Goal: Find specific page/section: Find specific page/section

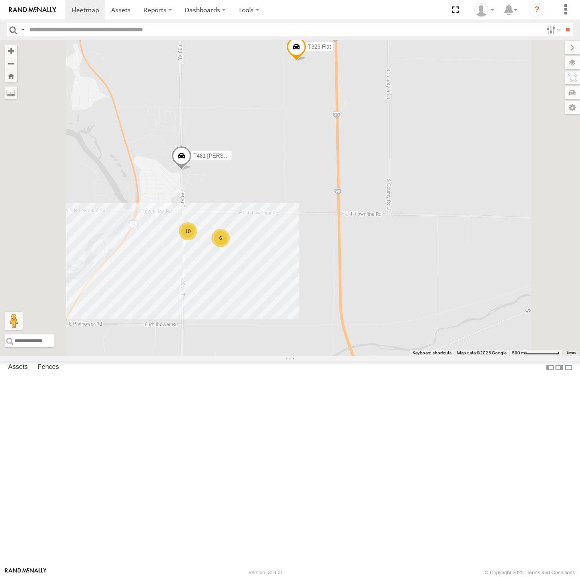
drag, startPoint x: 460, startPoint y: 322, endPoint x: 436, endPoint y: 341, distance: 30.0
click at [436, 341] on div "6 10 T481 [PERSON_NAME] Flat T326 Flat" at bounding box center [290, 198] width 580 height 316
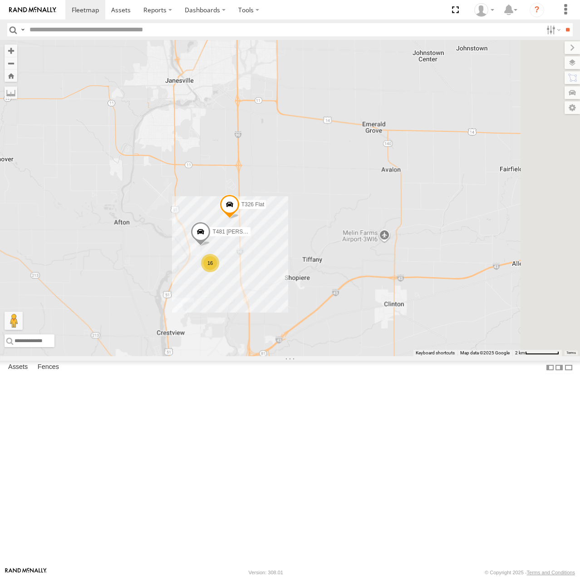
drag, startPoint x: 496, startPoint y: 330, endPoint x: 398, endPoint y: 356, distance: 100.9
click at [398, 356] on div "T481 [PERSON_NAME] Flat T326 Flat 16" at bounding box center [290, 198] width 580 height 316
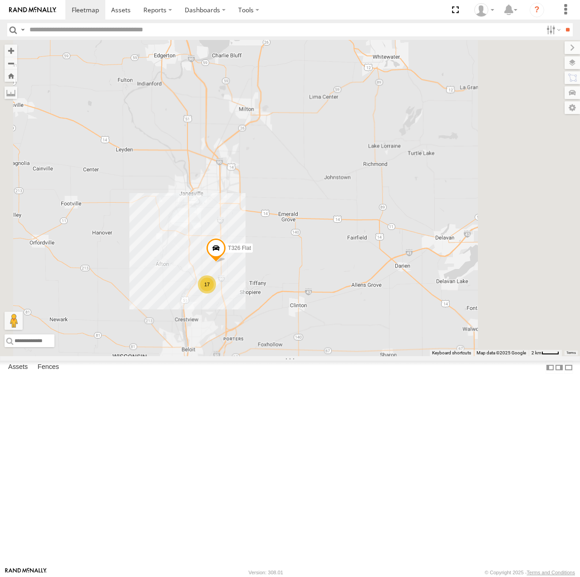
drag, startPoint x: 475, startPoint y: 314, endPoint x: 396, endPoint y: 325, distance: 80.2
click at [396, 325] on div "T326 Flat 17" at bounding box center [290, 198] width 580 height 316
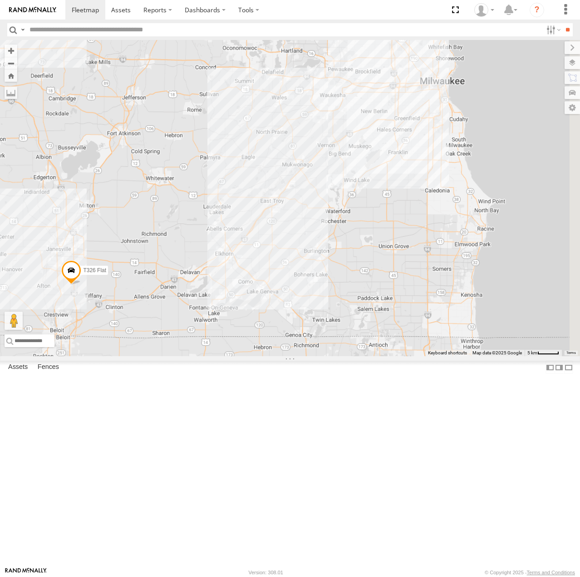
drag, startPoint x: 460, startPoint y: 317, endPoint x: 296, endPoint y: 359, distance: 169.3
click at [297, 356] on div "T326 Flat" at bounding box center [290, 198] width 580 height 316
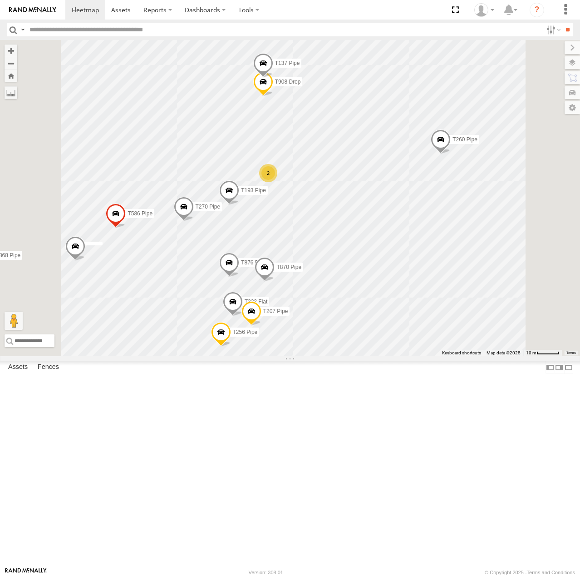
drag, startPoint x: 438, startPoint y: 346, endPoint x: 451, endPoint y: 255, distance: 91.7
click at [453, 251] on div "T326 Flat T1427 Drop T1213 Flat T334 Pipe T1428 Drop T935 Drop T1378 Flat T1442…" at bounding box center [290, 198] width 580 height 316
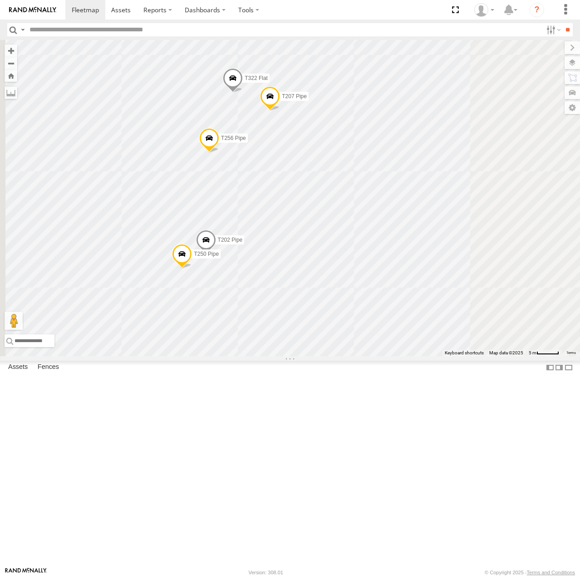
drag, startPoint x: 311, startPoint y: 411, endPoint x: 429, endPoint y: 408, distance: 118.1
click at [429, 356] on div "T326 Flat T1427 Drop T1213 Flat T334 Pipe T1428 Drop T935 Drop T1378 Flat T1442…" at bounding box center [290, 198] width 580 height 316
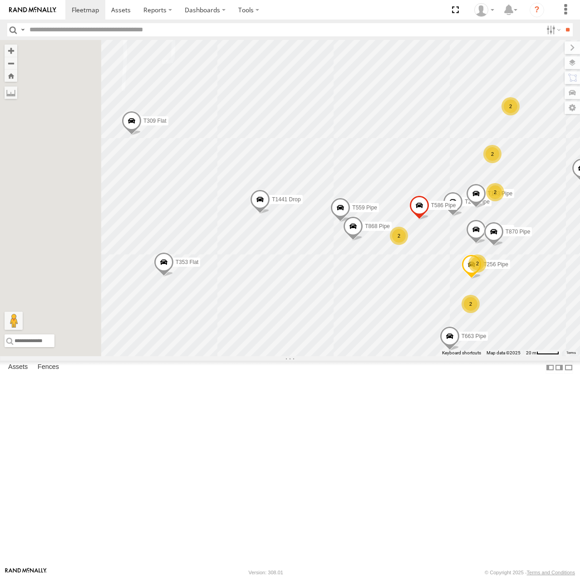
drag, startPoint x: 286, startPoint y: 371, endPoint x: 420, endPoint y: 391, distance: 135.5
click at [420, 356] on div "T326 Flat T1427 Drop T1213 Flat T334 Pipe T1428 Drop T935 Drop T1378 Flat T1442…" at bounding box center [290, 198] width 580 height 316
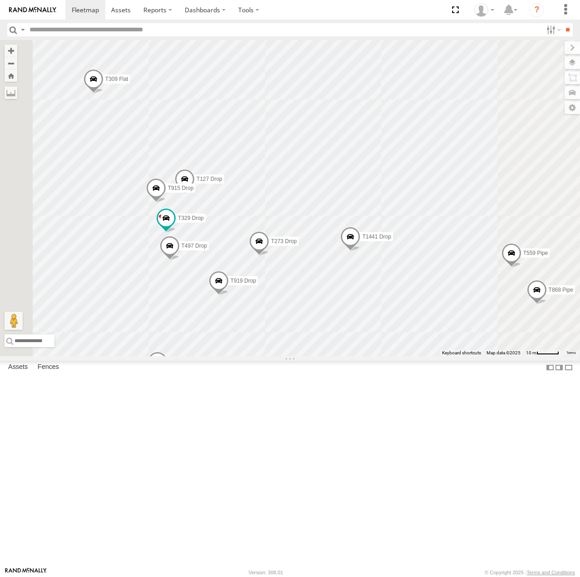
drag, startPoint x: 344, startPoint y: 192, endPoint x: 481, endPoint y: 196, distance: 136.8
click at [474, 194] on div "T326 Flat T1427 Drop T1213 Flat T334 Pipe T1428 Drop T935 Drop T1378 Flat T1442…" at bounding box center [290, 198] width 580 height 316
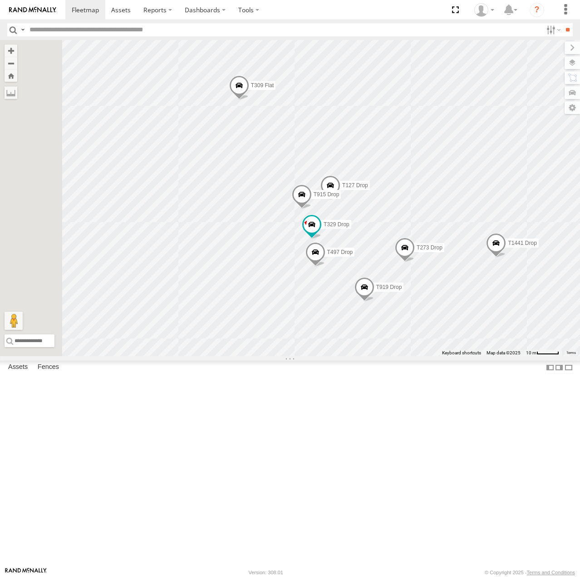
drag, startPoint x: 444, startPoint y: 195, endPoint x: 482, endPoint y: 196, distance: 38.2
click at [482, 196] on div "T326 Flat T1427 Drop T1213 Flat T334 Pipe T1428 Drop T935 Drop T1378 Flat T1442…" at bounding box center [290, 198] width 580 height 316
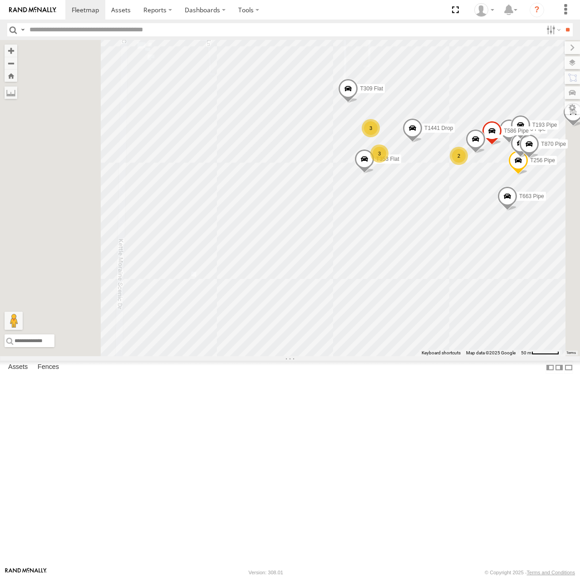
drag, startPoint x: 481, startPoint y: 381, endPoint x: 357, endPoint y: 264, distance: 170.3
click at [354, 265] on div "T326 Flat T1427 Drop T1213 Flat T334 Pipe T1428 Drop T935 Drop T1378 Flat T1442…" at bounding box center [290, 198] width 580 height 316
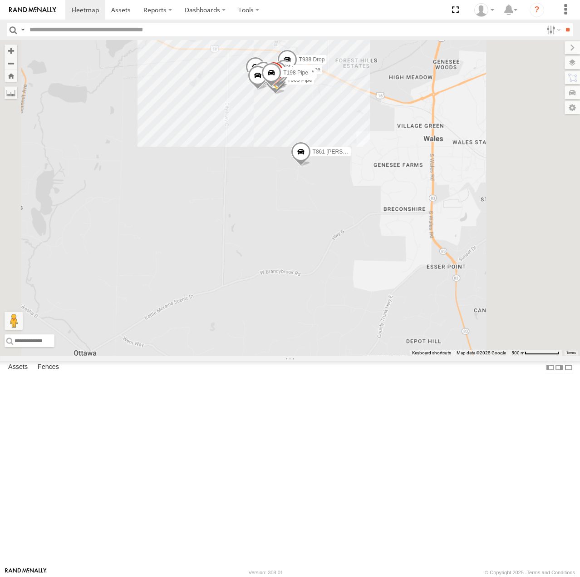
drag, startPoint x: 312, startPoint y: 465, endPoint x: 369, endPoint y: 310, distance: 165.5
click at [364, 312] on div "T326 Flat T1427 Drop T1213 Flat T334 Pipe T1428 Drop T935 Drop T1378 Flat T1442…" at bounding box center [290, 198] width 580 height 316
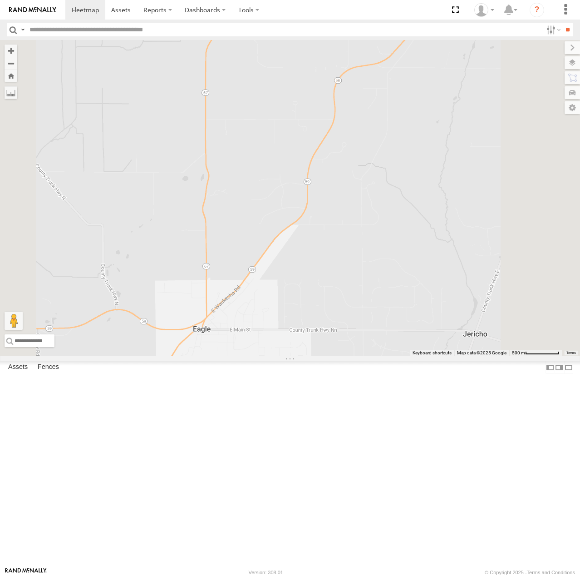
drag, startPoint x: 438, startPoint y: 370, endPoint x: 451, endPoint y: 273, distance: 98.5
click at [451, 273] on div "T326 Flat T1427 Drop T1213 Flat T334 Pipe T1428 Drop T935 Drop T1378 Flat T1442…" at bounding box center [290, 198] width 580 height 316
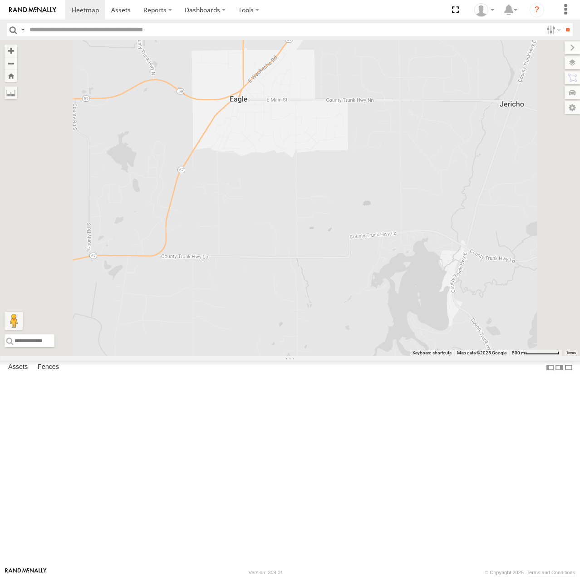
drag, startPoint x: 436, startPoint y: 299, endPoint x: 452, endPoint y: 262, distance: 40.3
click at [456, 258] on div "T326 Flat T1427 Drop T1213 Flat T334 Pipe T1428 Drop T935 Drop T1378 Flat T1442…" at bounding box center [290, 198] width 580 height 316
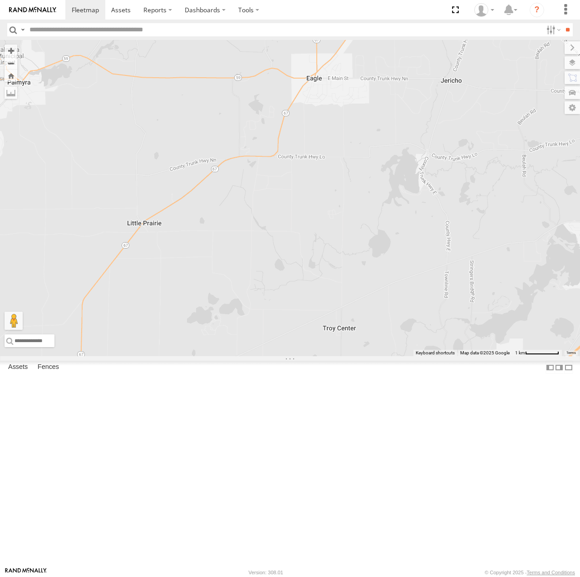
drag, startPoint x: 421, startPoint y: 392, endPoint x: 476, endPoint y: 328, distance: 83.8
click at [475, 329] on div "T326 Flat T1427 Drop T1213 Flat T334 Pipe T1428 Drop T935 Drop T1378 Flat T1442…" at bounding box center [290, 198] width 580 height 316
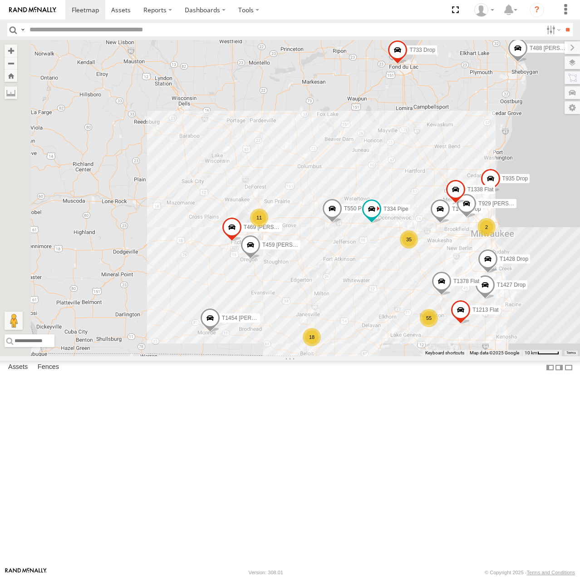
drag, startPoint x: 337, startPoint y: 342, endPoint x: 373, endPoint y: 337, distance: 37.1
click at [396, 324] on div "T1427 Drop T550 Pipe T1213 Flat T334 Pipe T1428 Drop T935 Drop T1378 Flat T1442…" at bounding box center [290, 198] width 580 height 316
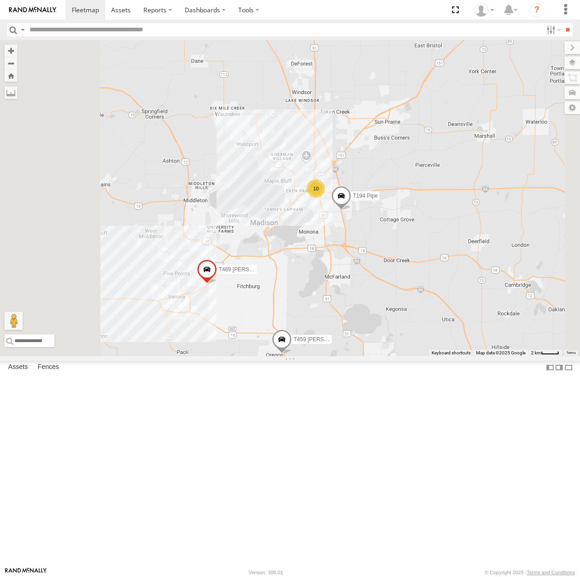
drag, startPoint x: 465, startPoint y: 396, endPoint x: 388, endPoint y: 228, distance: 183.7
click at [388, 228] on div "T1427 Drop T550 Pipe T1213 Flat T334 Pipe T1428 Drop T935 Drop T1378 Flat T1442…" at bounding box center [290, 198] width 580 height 316
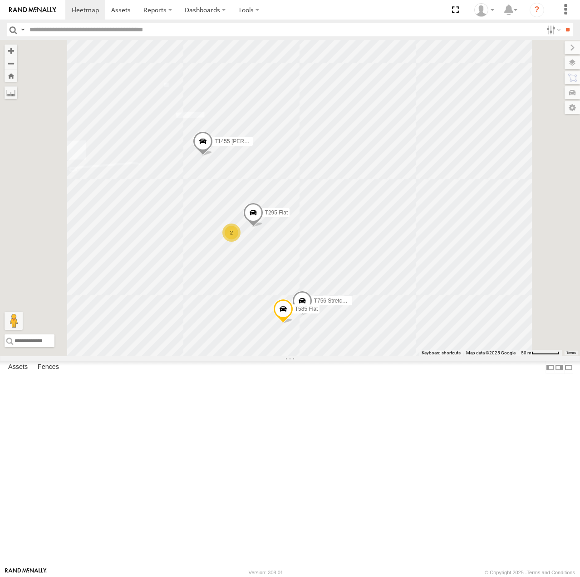
drag, startPoint x: 377, startPoint y: 262, endPoint x: 387, endPoint y: 226, distance: 37.5
click at [387, 226] on div "T1427 Drop T550 Pipe T1213 Flat T334 Pipe T1428 Drop T935 Drop T1378 Flat T1442…" at bounding box center [290, 198] width 580 height 316
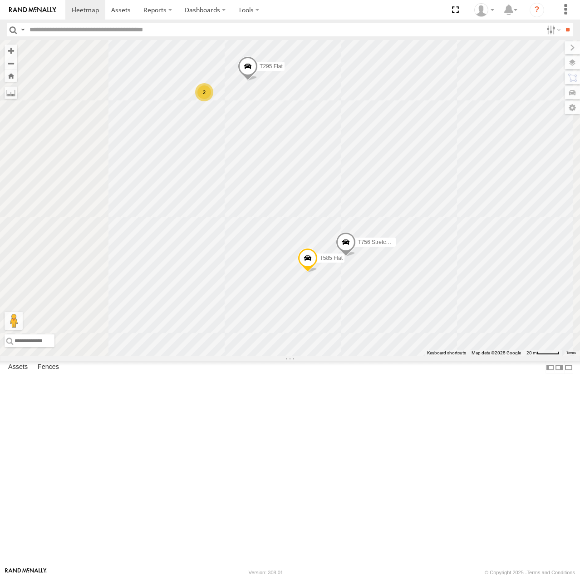
drag, startPoint x: 483, startPoint y: 415, endPoint x: 531, endPoint y: 424, distance: 48.2
click at [560, 356] on div "T1427 Drop T550 Pipe T1213 Flat T334 Pipe T1428 Drop T935 Drop T1378 Flat T1442…" at bounding box center [290, 198] width 580 height 316
drag, startPoint x: 414, startPoint y: 370, endPoint x: 309, endPoint y: 409, distance: 111.8
click at [302, 356] on div "T1427 Drop T550 Pipe T1213 Flat T334 Pipe T1428 Drop T935 Drop T1378 Flat T1442…" at bounding box center [290, 198] width 580 height 316
click at [412, 356] on div "T1427 Drop T550 Pipe T1213 Flat T334 Pipe T1428 Drop T935 Drop T1378 Flat T1442…" at bounding box center [290, 198] width 580 height 316
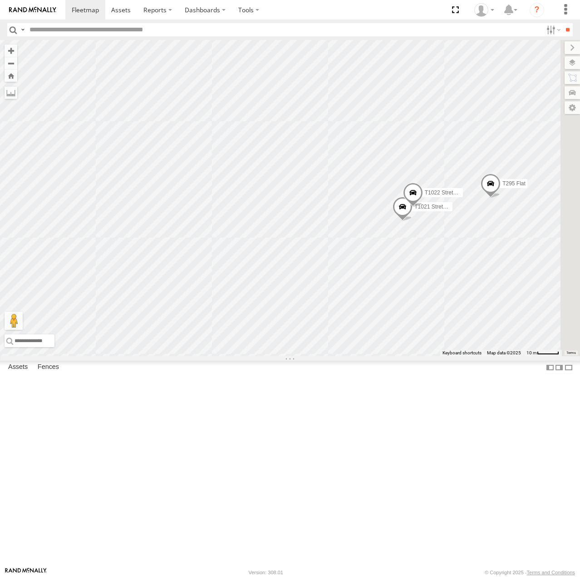
drag, startPoint x: 387, startPoint y: 377, endPoint x: 415, endPoint y: 402, distance: 38.3
click at [426, 356] on div "T1427 Drop T550 Pipe T1213 Flat T334 Pipe T1428 Drop T935 Drop T1378 Flat T1442…" at bounding box center [290, 198] width 580 height 316
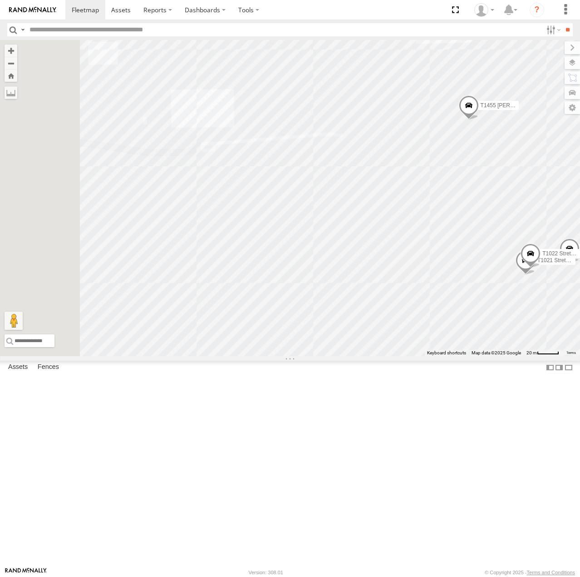
drag, startPoint x: 302, startPoint y: 370, endPoint x: 463, endPoint y: 381, distance: 161.6
click at [463, 356] on div "T1427 Drop T550 Pipe T1213 Flat T334 Pipe T1428 Drop T935 Drop T1378 Flat T1442…" at bounding box center [290, 198] width 580 height 316
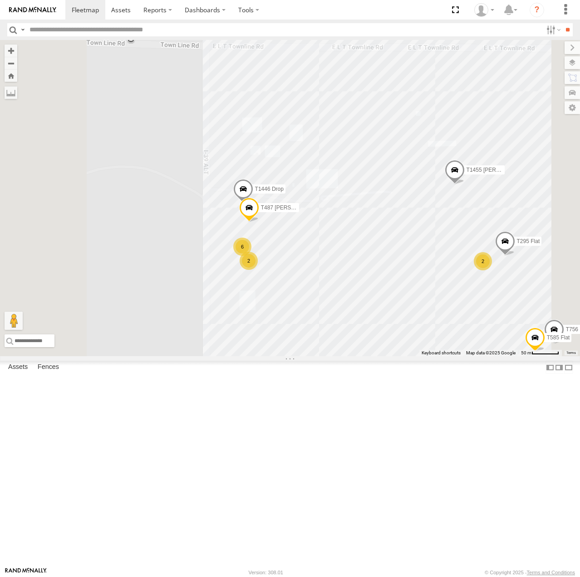
click at [379, 356] on div "T1427 Drop T550 Pipe T1213 Flat T334 Pipe T1428 Drop T935 Drop T1378 Flat T1442…" at bounding box center [290, 198] width 580 height 316
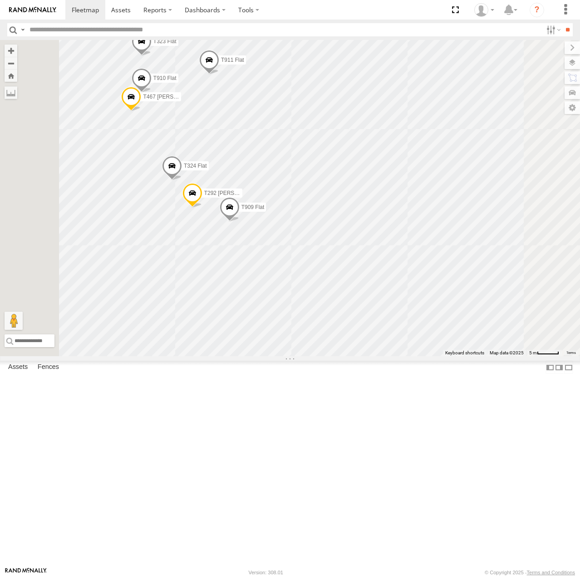
drag, startPoint x: 367, startPoint y: 351, endPoint x: 414, endPoint y: 339, distance: 48.8
click at [414, 329] on div "T1427 Drop T550 Pipe T1213 Flat T334 Pipe T1428 Drop T935 Drop T1378 Flat T1442…" at bounding box center [290, 198] width 580 height 316
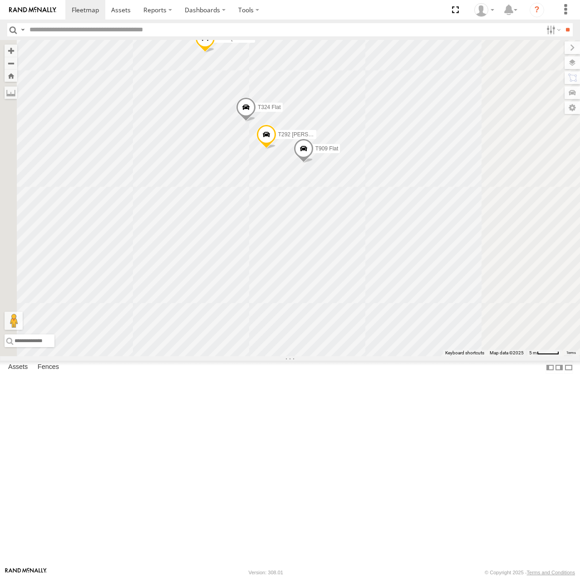
drag, startPoint x: 401, startPoint y: 328, endPoint x: 375, endPoint y: 402, distance: 78.2
click at [377, 356] on div "T1427 Drop T550 Pipe T1213 Flat T334 Pipe T1428 Drop T935 Drop T1378 Flat T1442…" at bounding box center [290, 198] width 580 height 316
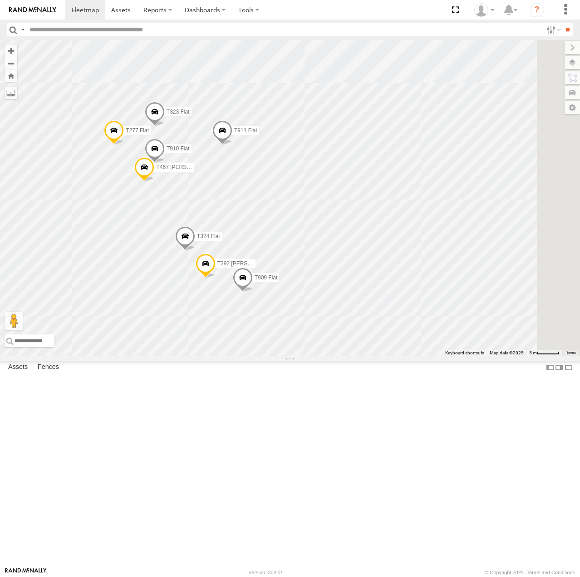
drag, startPoint x: 476, startPoint y: 104, endPoint x: 421, endPoint y: 59, distance: 71.6
click at [476, 104] on div "T910 Flat T324 Flat T487 [PERSON_NAME] Flat T323 Flat T467 [PERSON_NAME] Flat T…" at bounding box center [290, 198] width 580 height 316
click at [104, 25] on input "text" at bounding box center [284, 29] width 517 height 13
click at [567, 33] on input "**" at bounding box center [568, 29] width 10 height 13
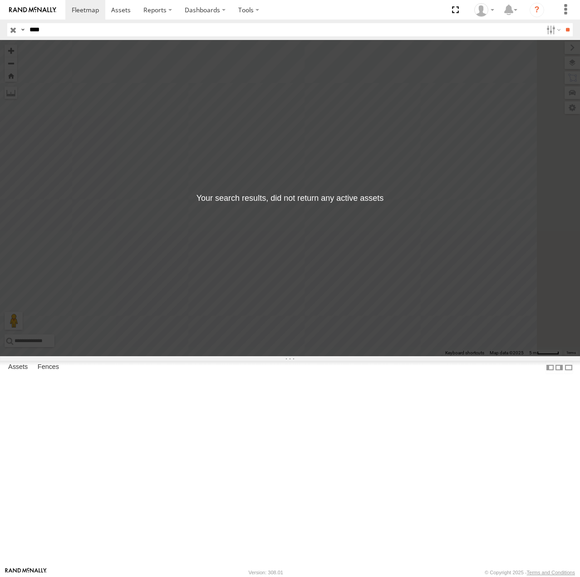
click at [109, 31] on input "****" at bounding box center [284, 29] width 517 height 13
type input "****"
click at [566, 31] on input "**" at bounding box center [568, 29] width 10 height 13
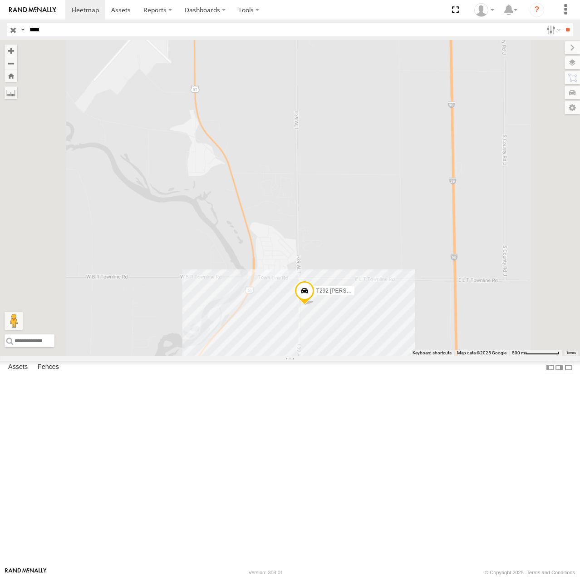
drag, startPoint x: 535, startPoint y: 464, endPoint x: 516, endPoint y: 449, distance: 23.9
click at [520, 356] on div "T292 [PERSON_NAME] Flat" at bounding box center [290, 198] width 580 height 316
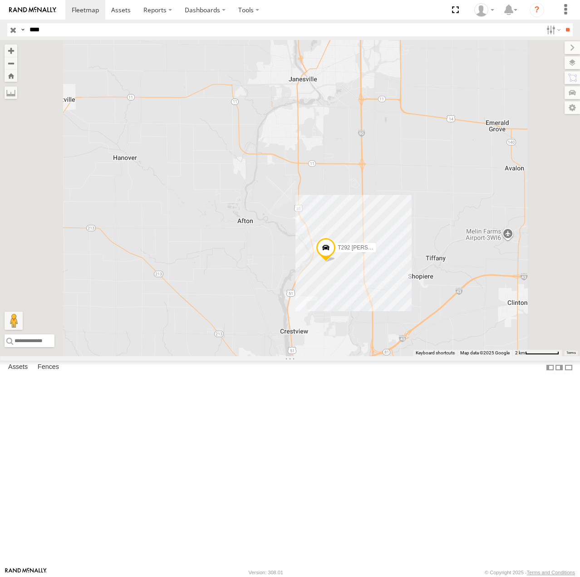
drag, startPoint x: 511, startPoint y: 471, endPoint x: 479, endPoint y: 412, distance: 67.1
click at [481, 356] on div "T292 [PERSON_NAME] Flat" at bounding box center [290, 198] width 580 height 316
